Goal: Information Seeking & Learning: Learn about a topic

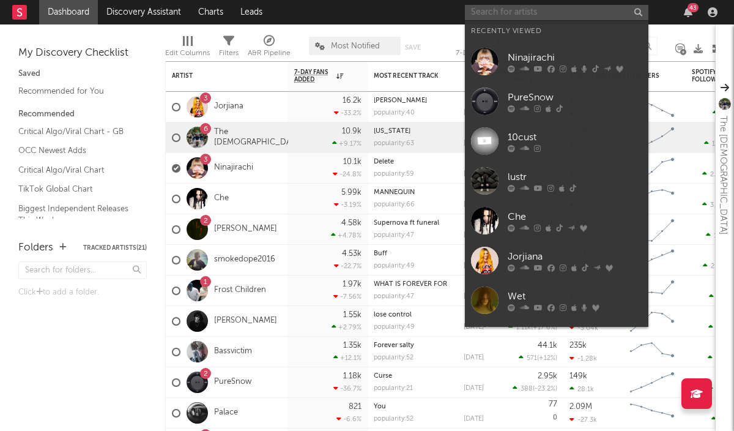
click at [508, 15] on input "text" at bounding box center [556, 12] width 183 height 15
type input "r"
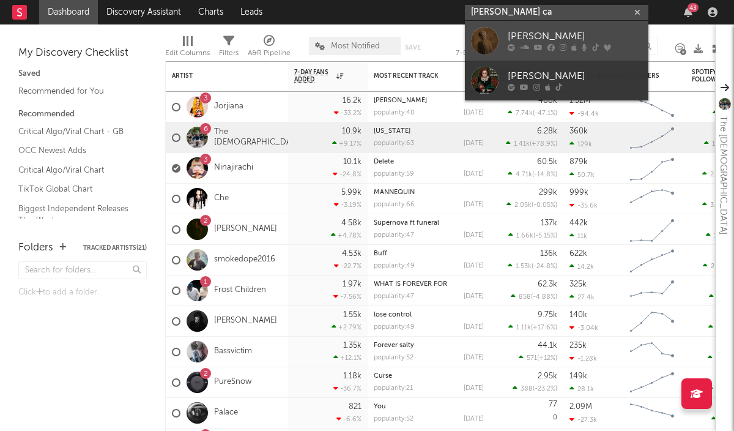
type input "[PERSON_NAME] ca"
click at [587, 39] on div "[PERSON_NAME]" at bounding box center [575, 36] width 135 height 15
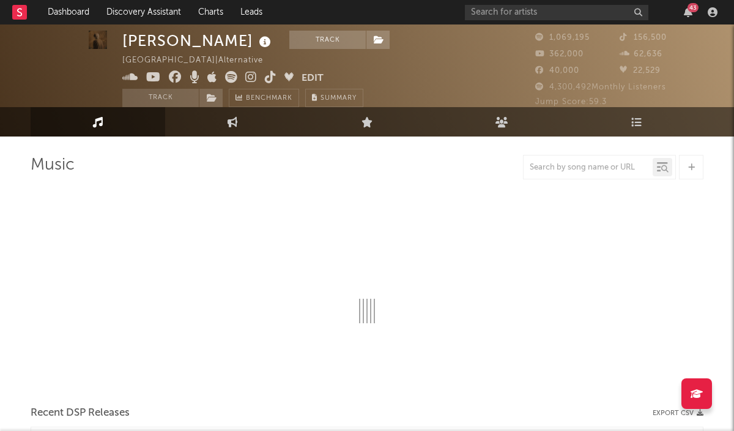
select select "6m"
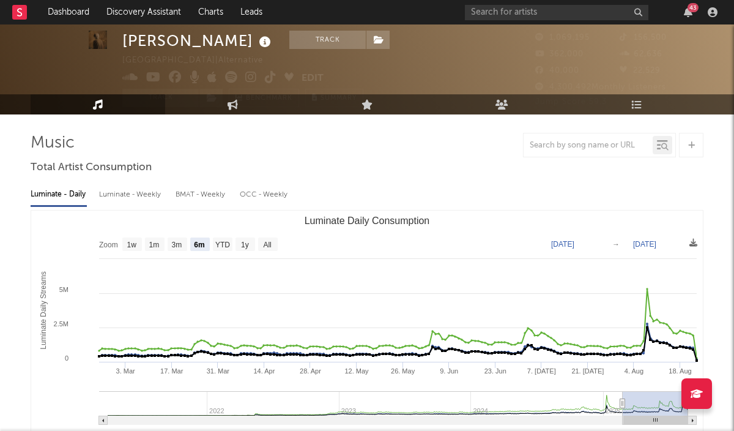
scroll to position [34, 0]
